Goal: Book appointment/travel/reservation

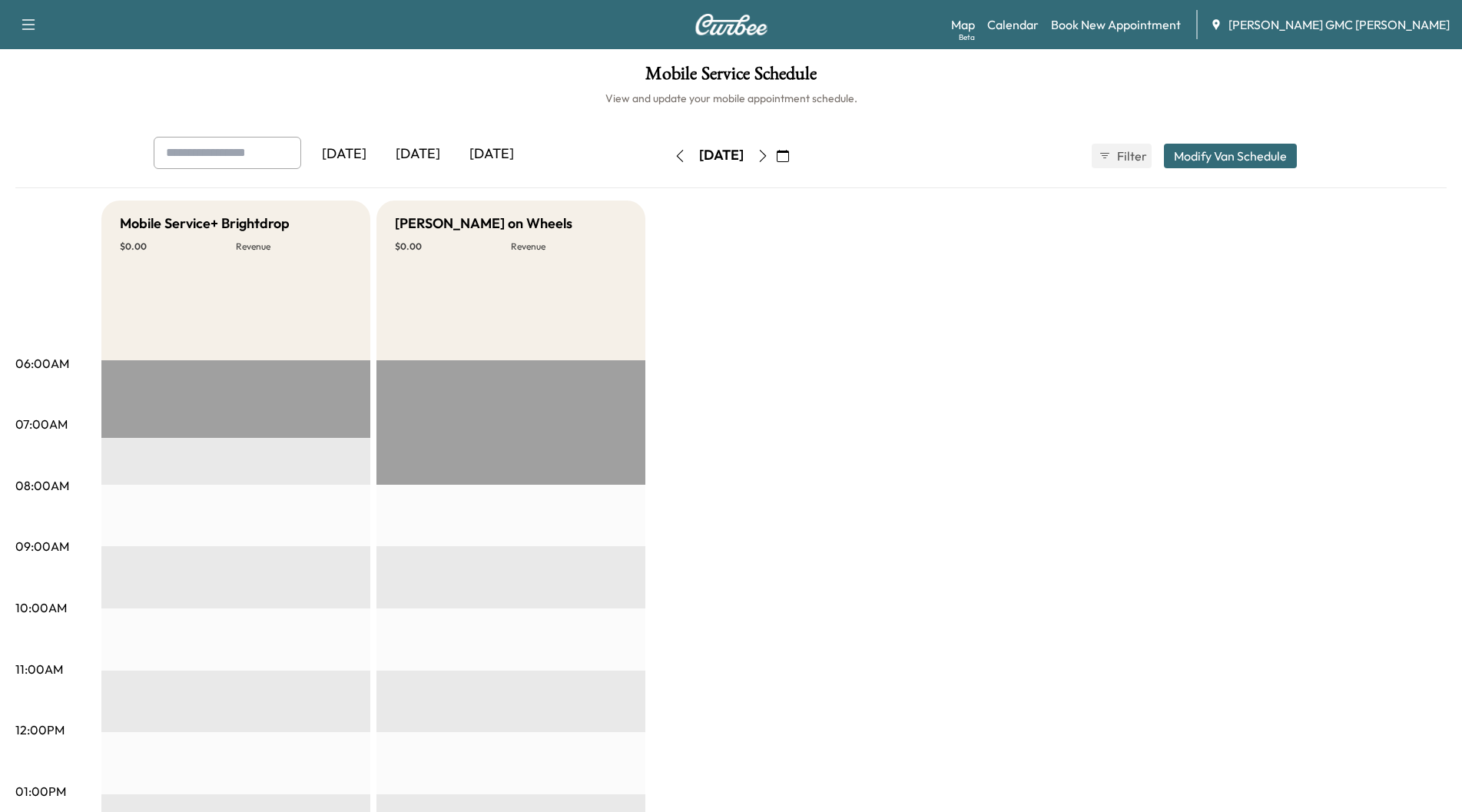
click at [424, 147] on div "[DATE]" at bounding box center [418, 154] width 74 height 35
click at [491, 154] on div "[DATE]" at bounding box center [492, 154] width 74 height 35
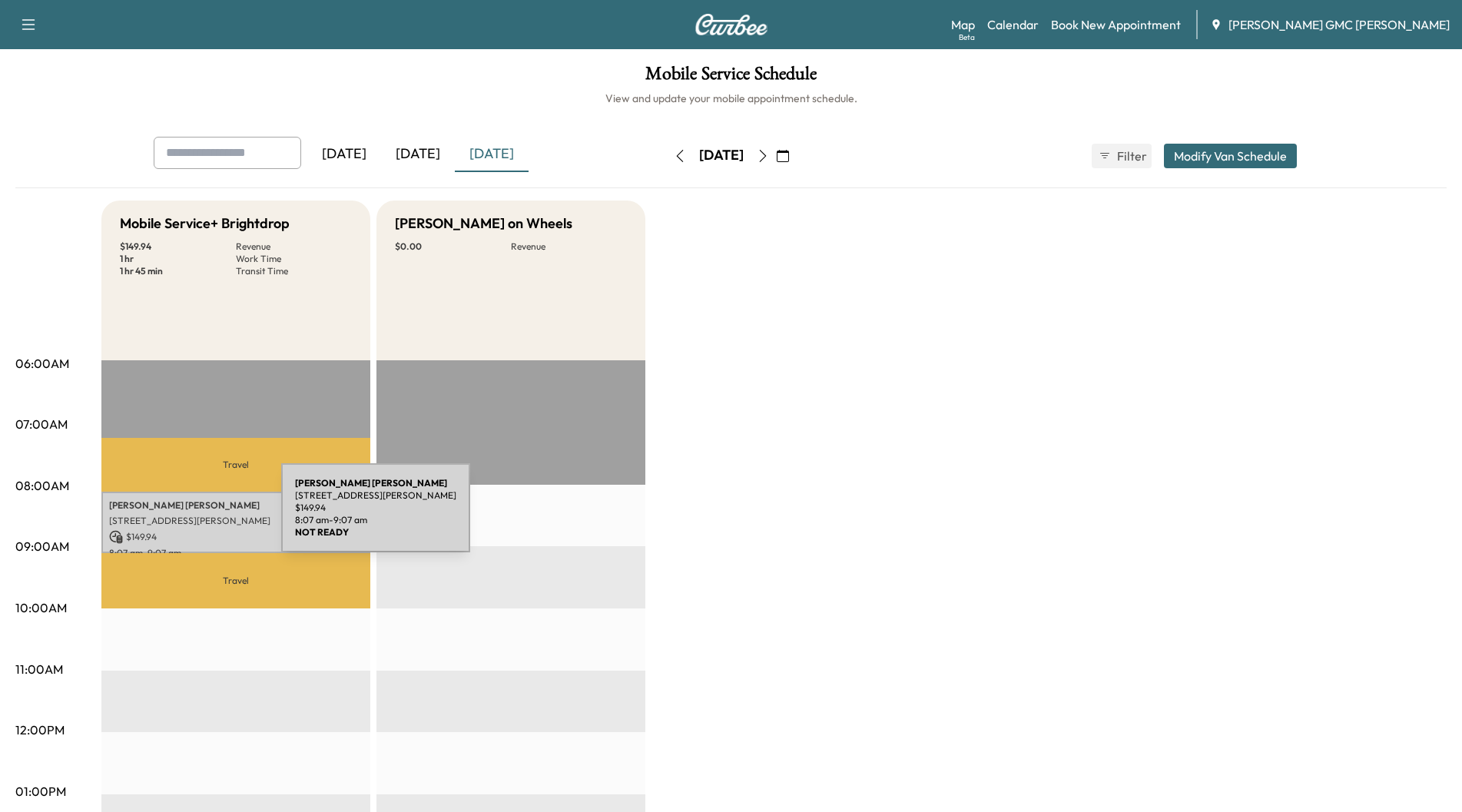
click at [166, 517] on p "[STREET_ADDRESS][PERSON_NAME]" at bounding box center [235, 521] width 254 height 12
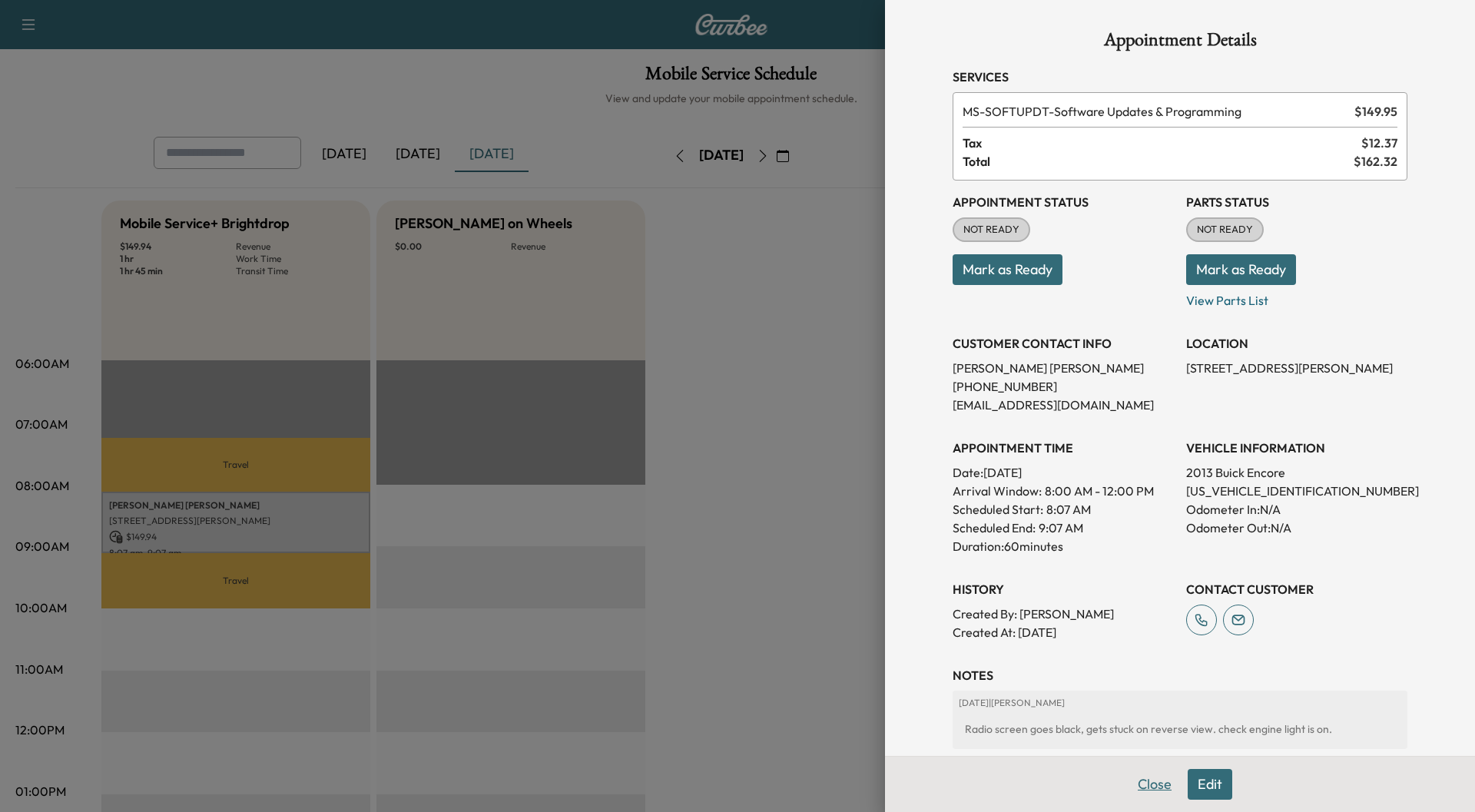
click at [1137, 780] on button "Close" at bounding box center [1155, 784] width 54 height 31
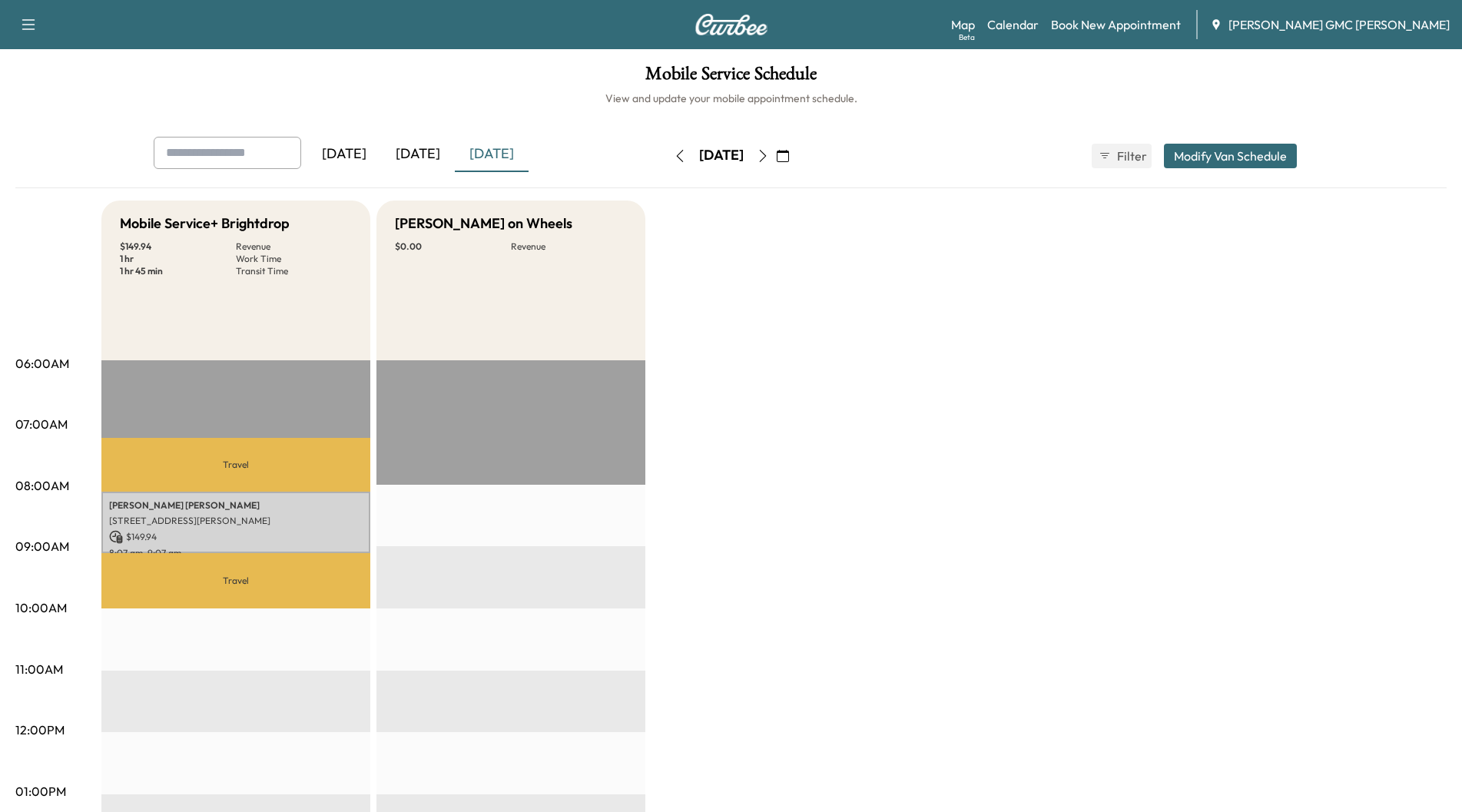
click at [769, 157] on icon "button" at bounding box center [763, 156] width 12 height 12
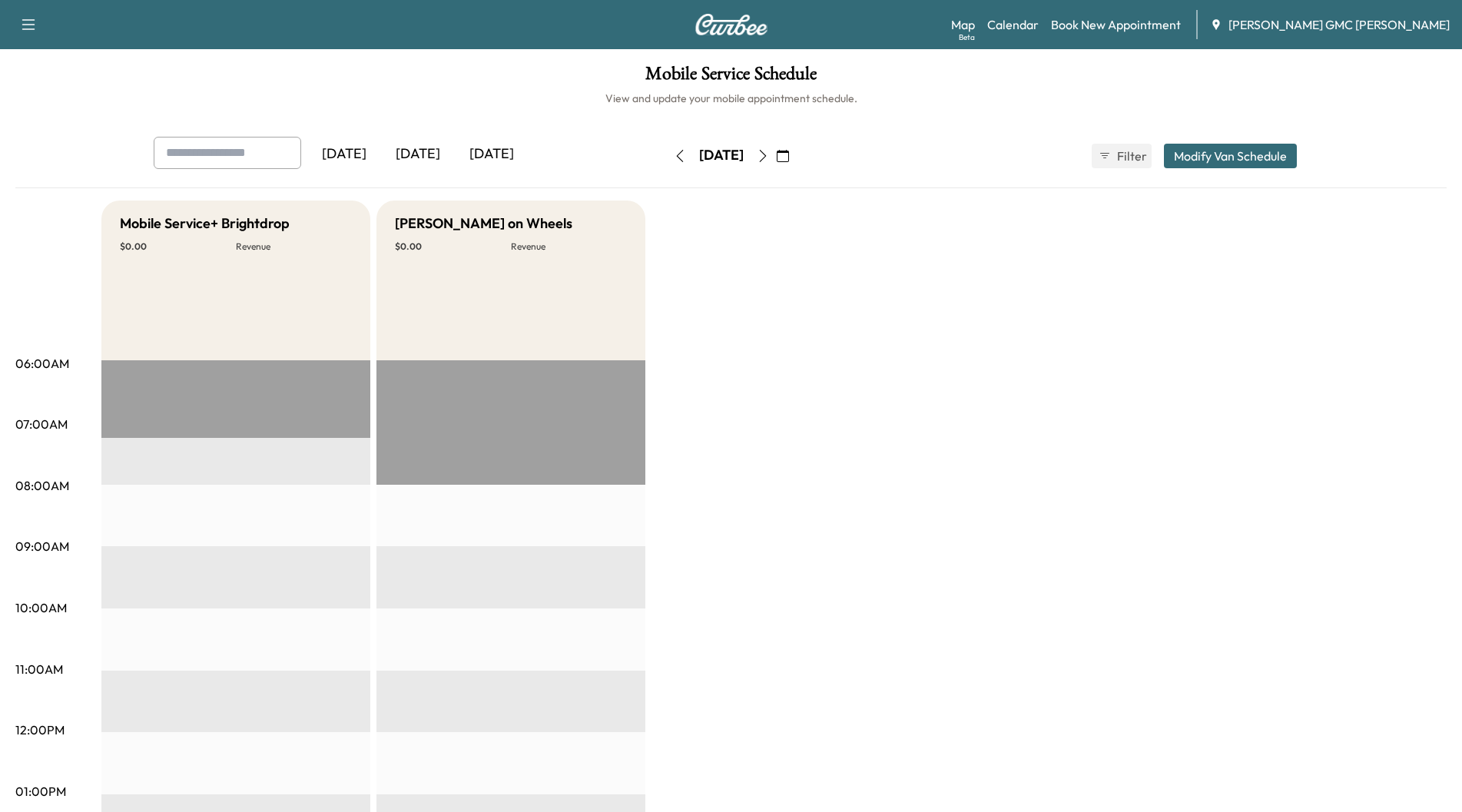
click at [769, 158] on icon "button" at bounding box center [763, 156] width 12 height 12
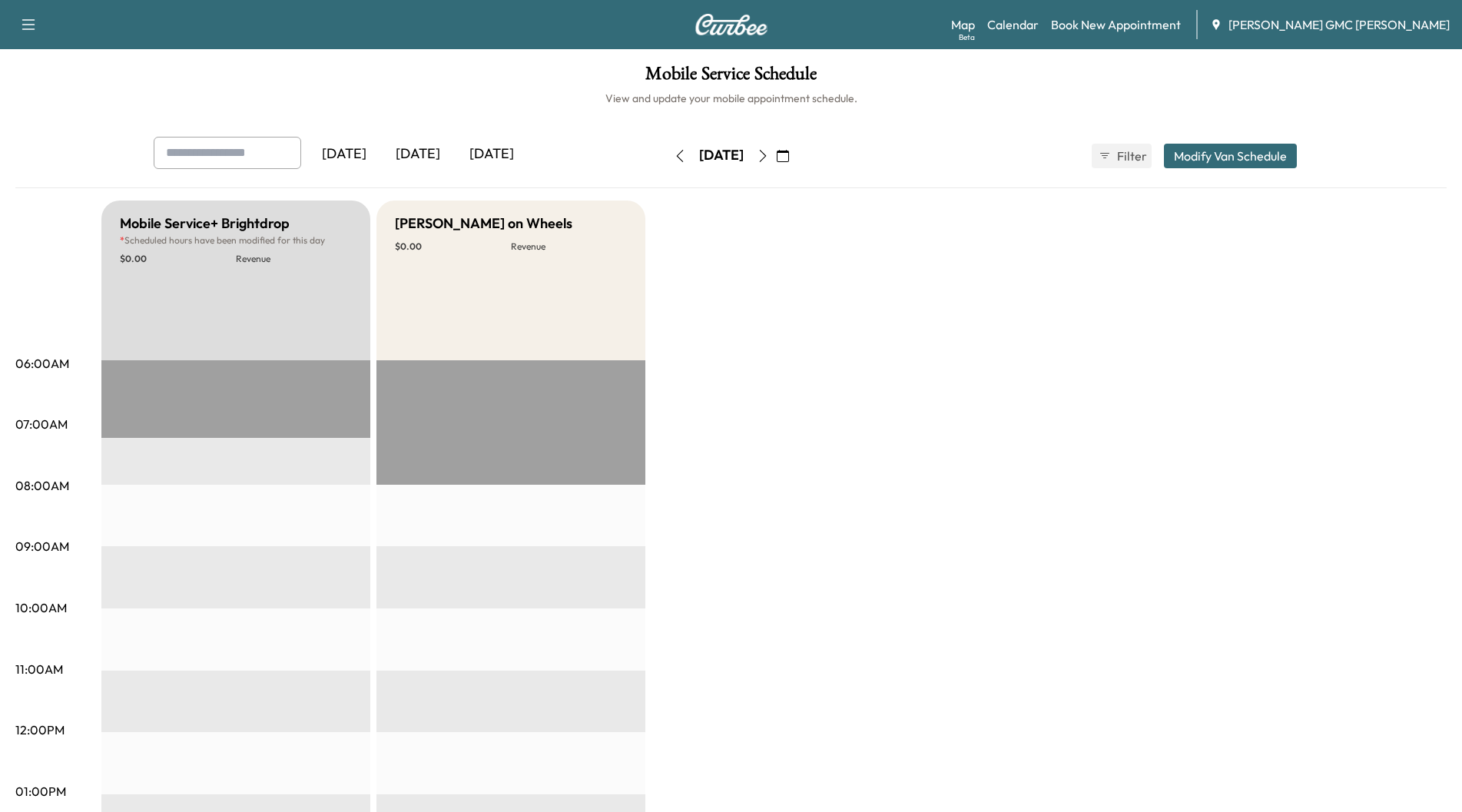
click at [769, 160] on icon "button" at bounding box center [763, 156] width 12 height 12
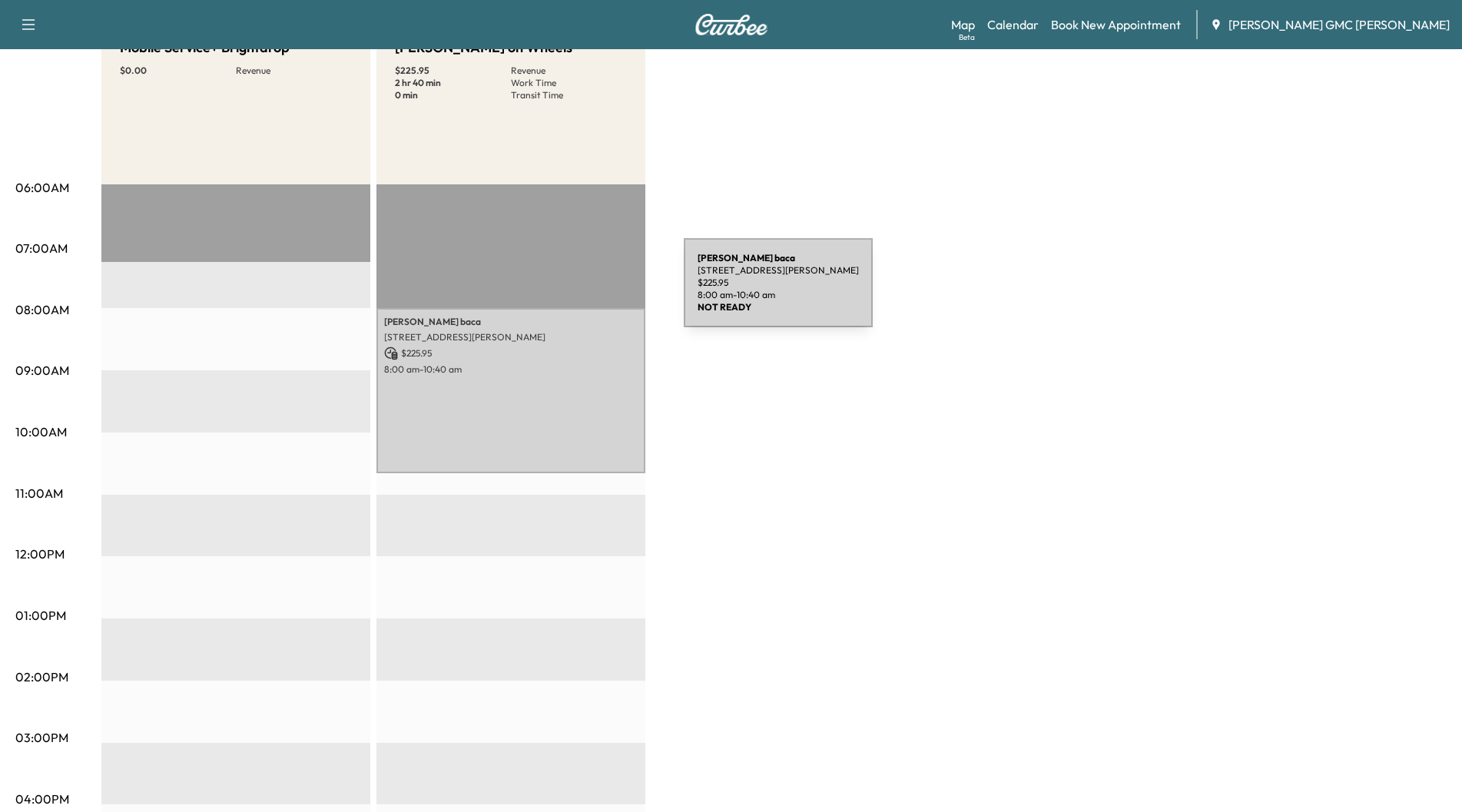
scroll to position [153, 0]
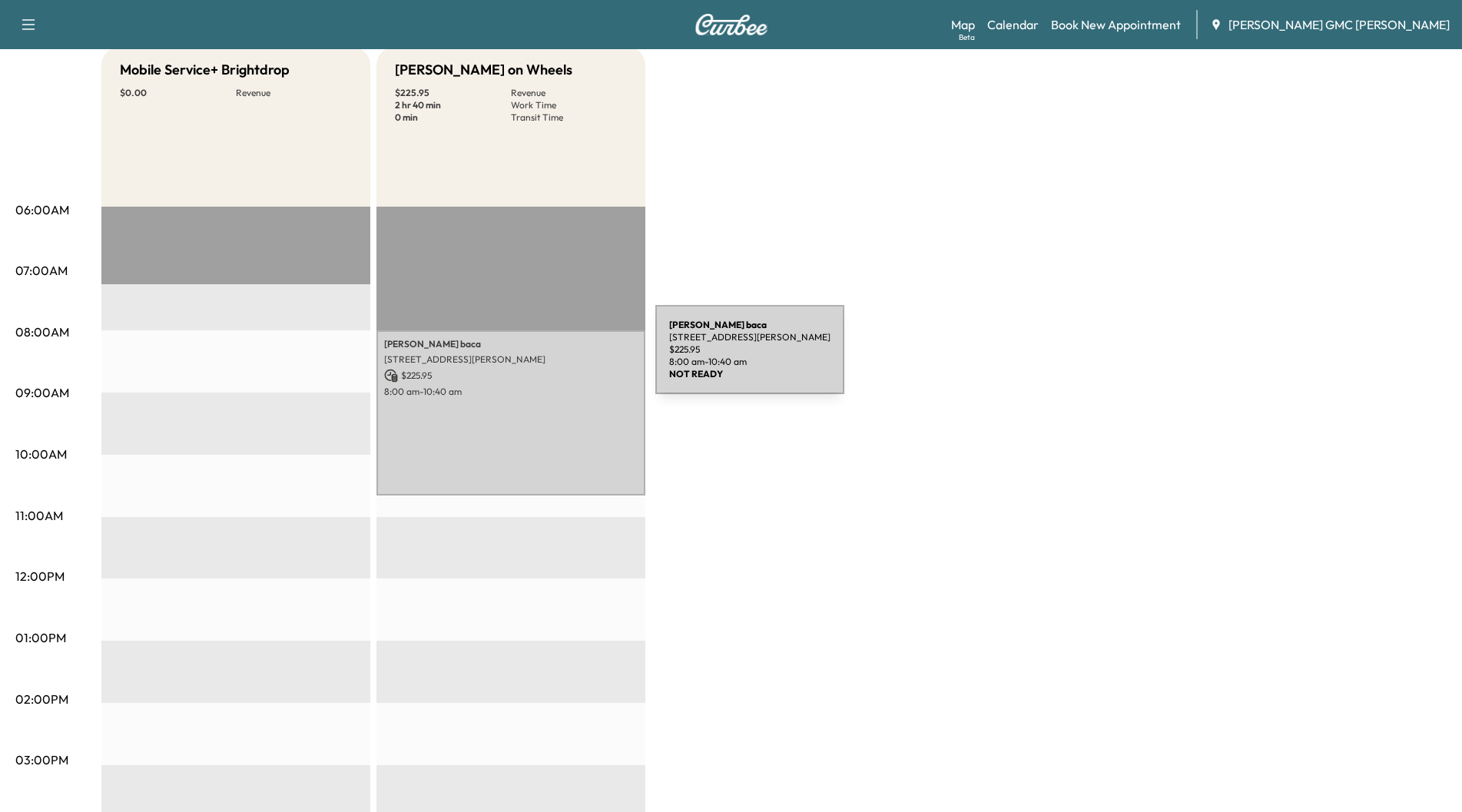
click at [540, 359] on p "[STREET_ADDRESS][PERSON_NAME]" at bounding box center [511, 359] width 254 height 12
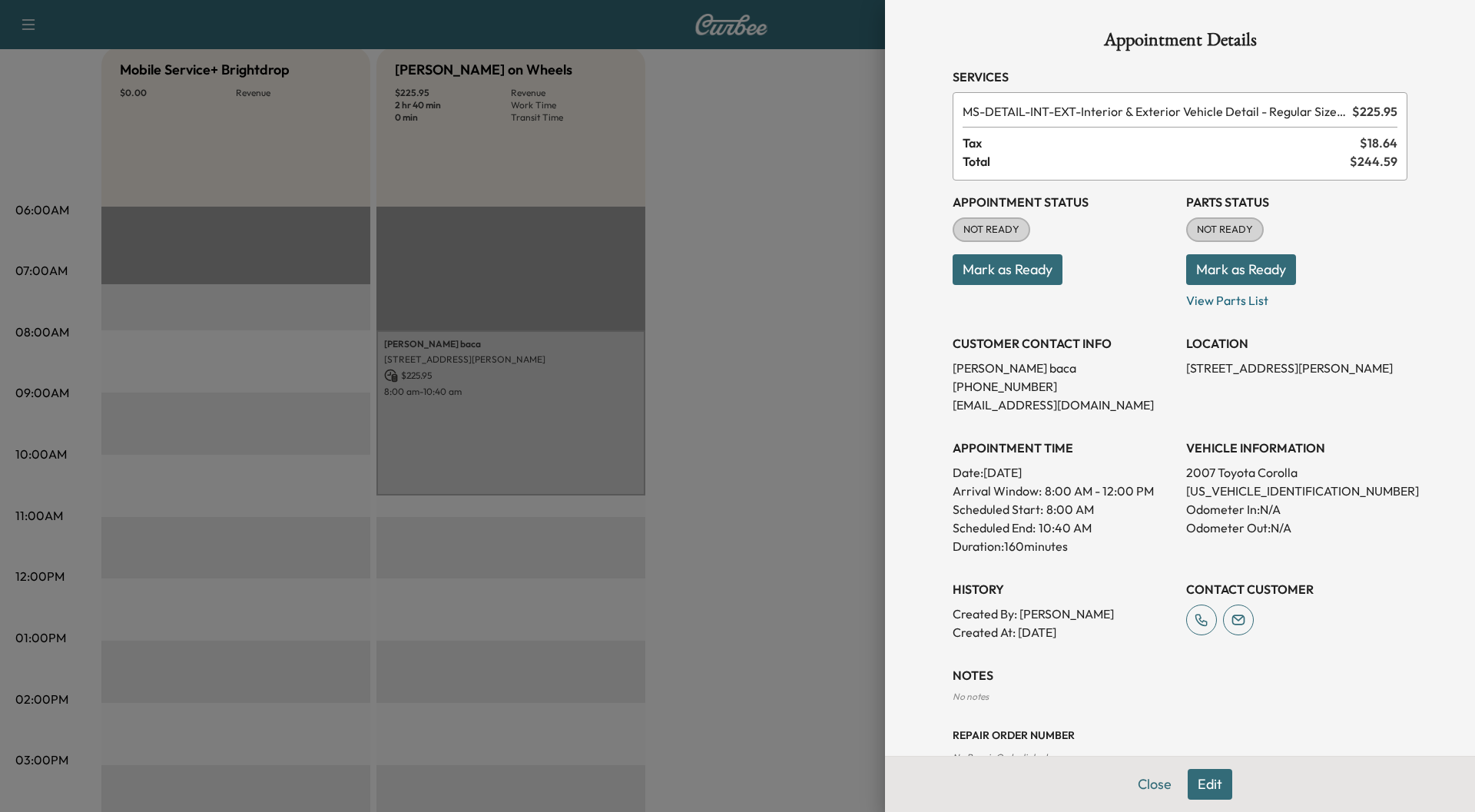
click at [1128, 785] on button "Close" at bounding box center [1155, 784] width 54 height 31
